Goal: Transaction & Acquisition: Download file/media

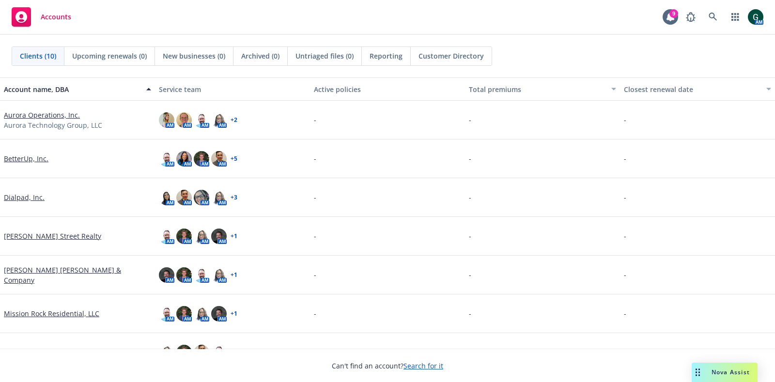
click at [48, 115] on link "Aurora Operations, Inc." at bounding box center [42, 115] width 76 height 10
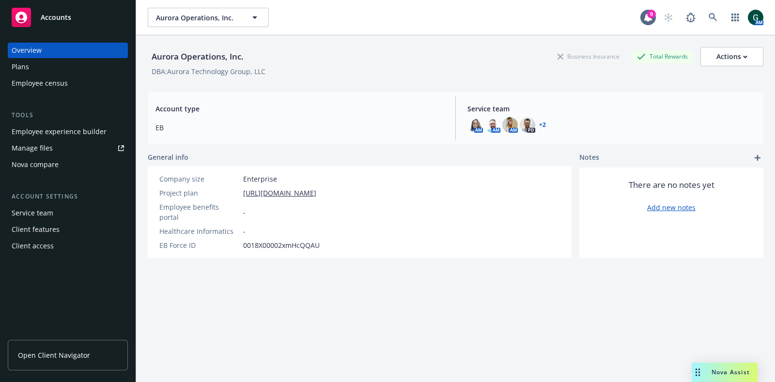
click at [82, 354] on span "Open Client Navigator" at bounding box center [54, 355] width 72 height 10
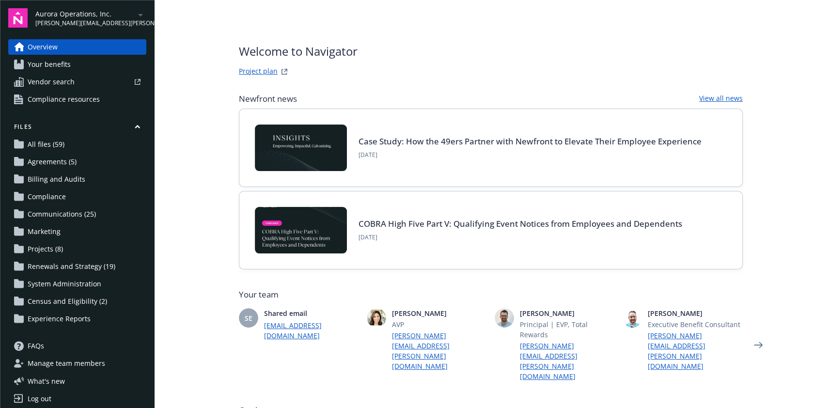
click at [66, 303] on span "Census and Eligibility (2)" at bounding box center [67, 300] width 79 height 15
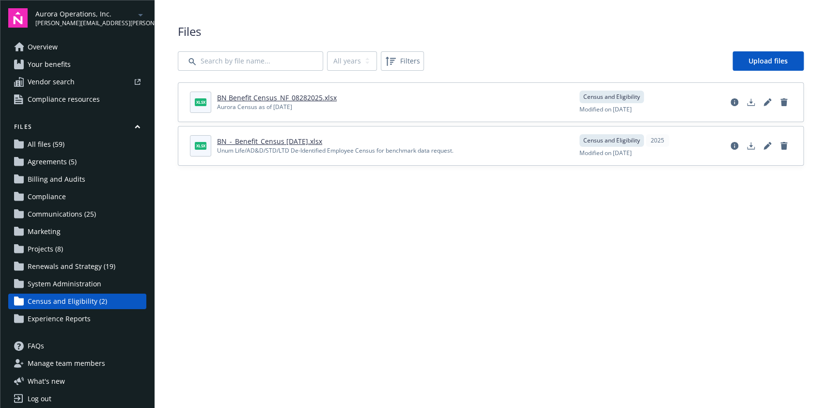
click at [66, 145] on link "All files (59)" at bounding box center [77, 144] width 138 height 15
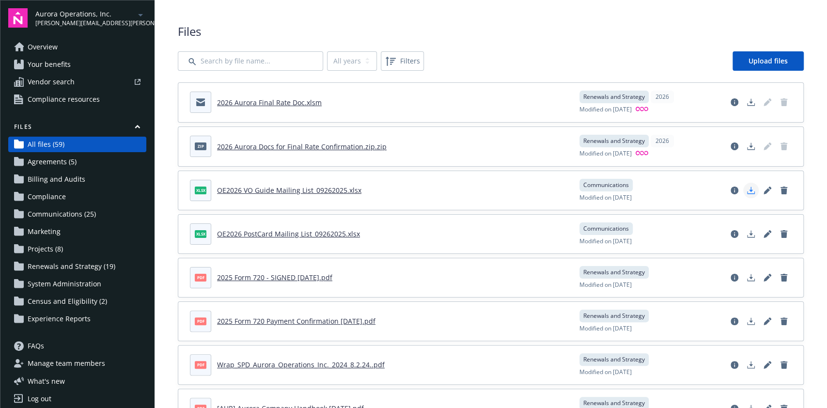
click at [747, 188] on icon "Download document" at bounding box center [751, 190] width 8 height 8
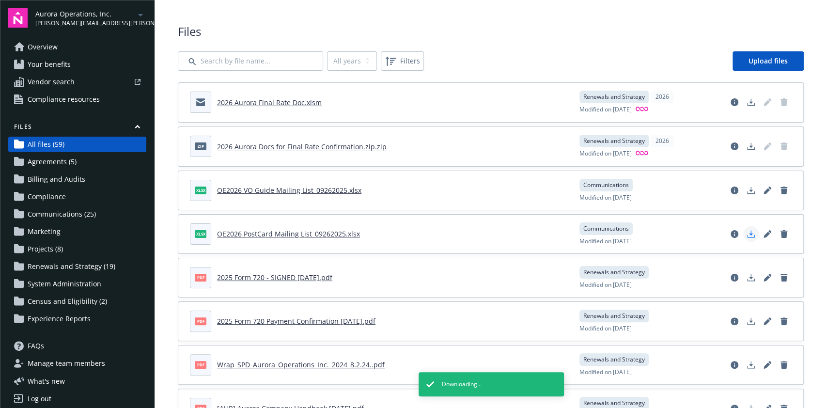
click at [747, 232] on icon "Download document" at bounding box center [751, 234] width 8 height 8
